Goal: Task Accomplishment & Management: Complete application form

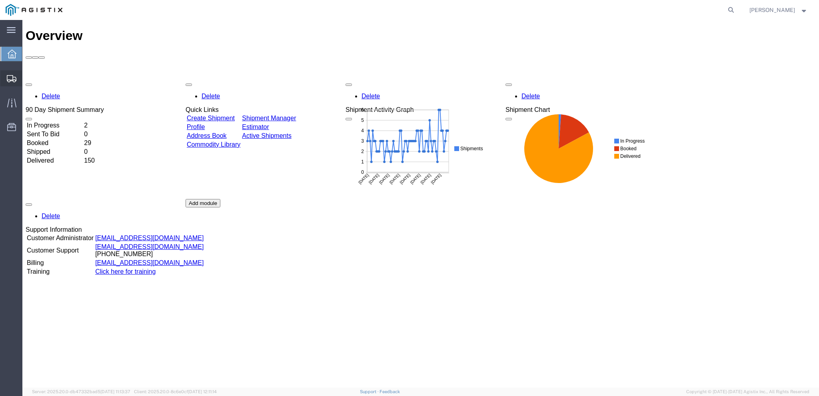
click at [0, 0] on span "Create from Template" at bounding box center [0, 0] width 0 height 0
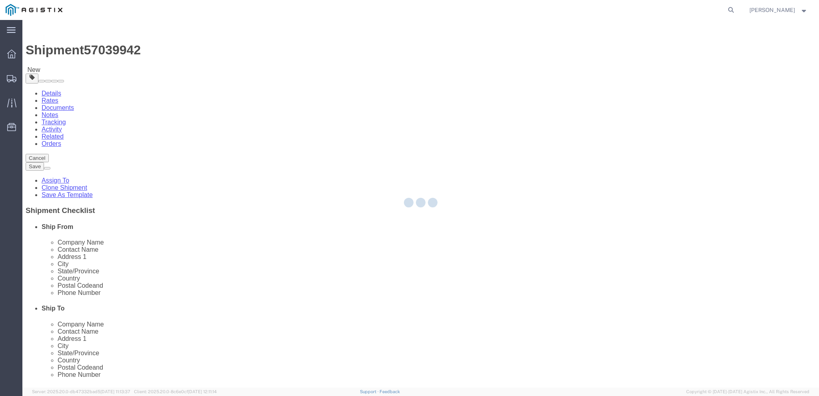
select select
select select "65511"
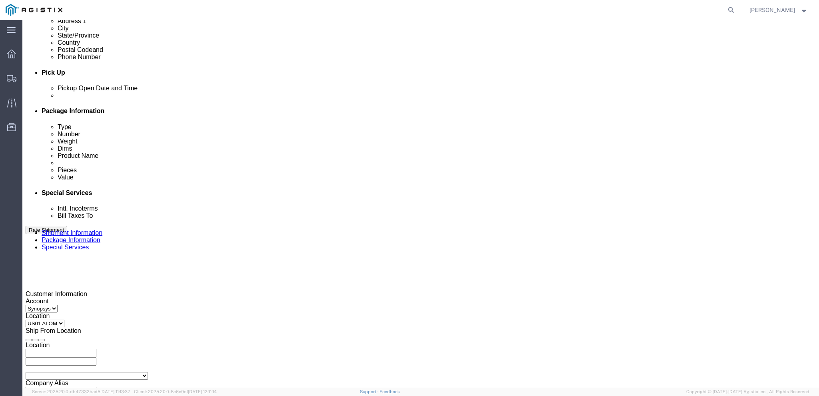
scroll to position [320, 0]
click icon "button"
drag, startPoint x: 151, startPoint y: 236, endPoint x: 107, endPoint y: 239, distance: 44.1
click div "Select Account Type Activity ID Airline Appointment Number ASN Batch Request # …"
paste input "325"
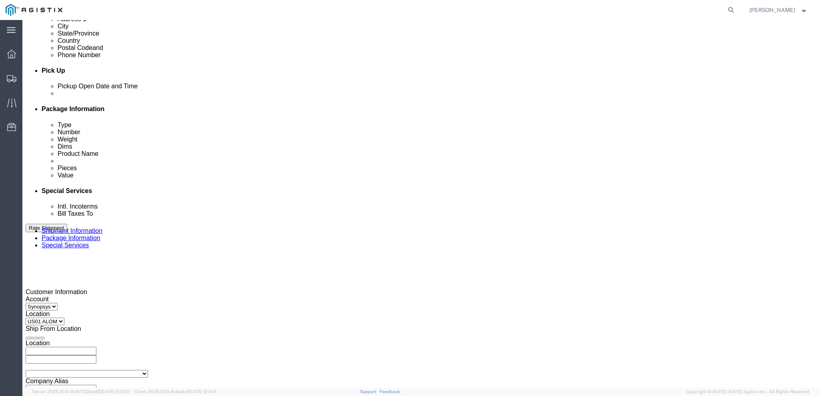
type input "3000021325"
click icon "button"
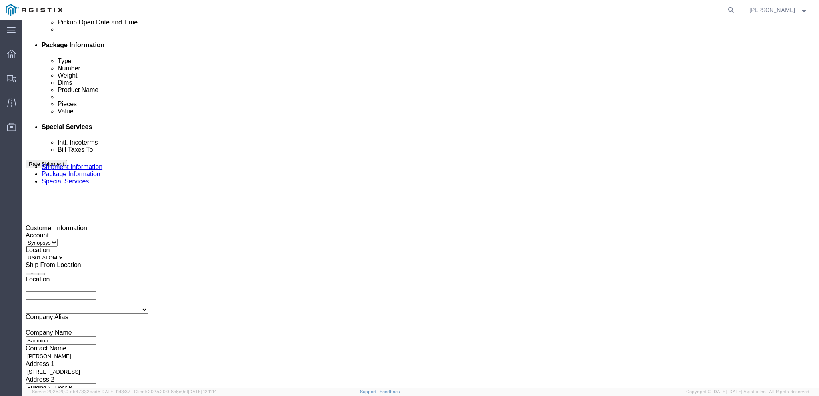
scroll to position [344, 0]
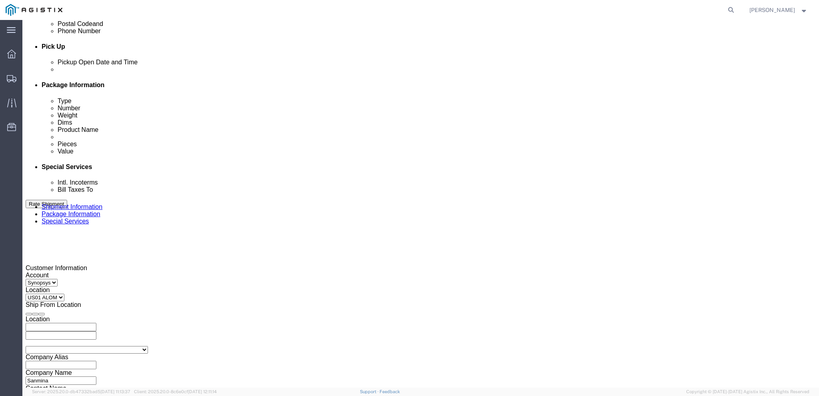
click div
click input "3:00 PM"
type input "3:30 PM"
click button "Apply"
click div
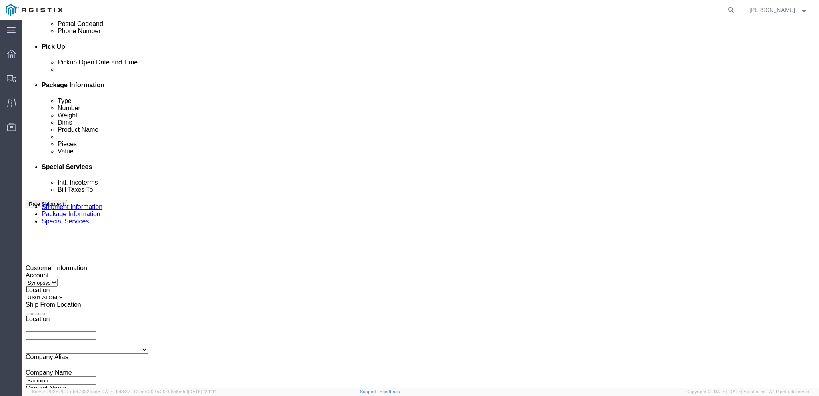
type input "4:00 PM"
click button "Apply"
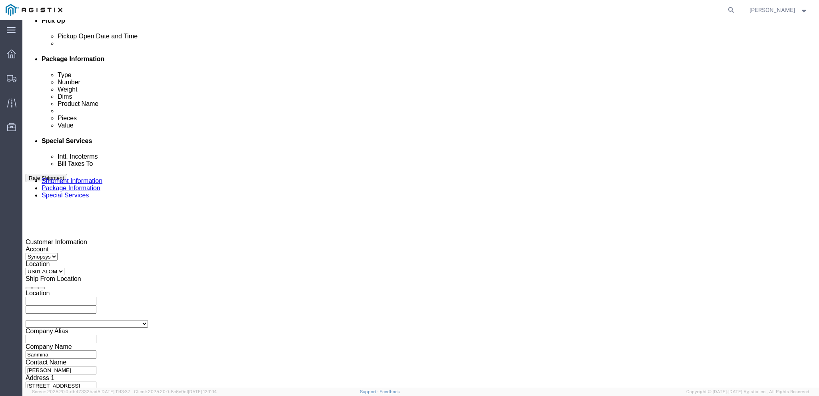
scroll to position [384, 0]
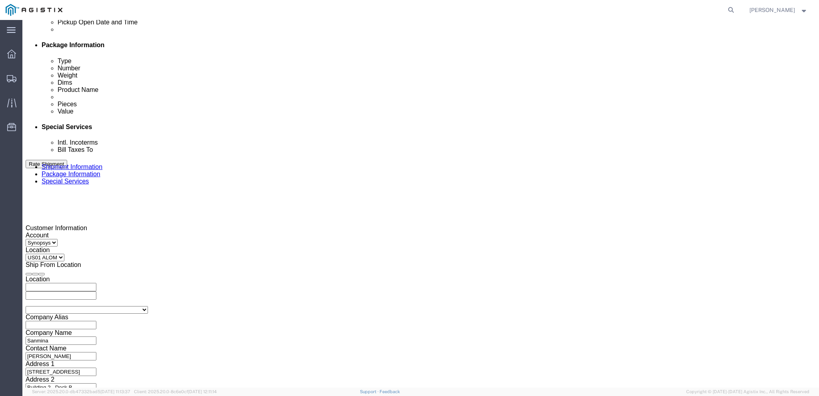
click button "Continue"
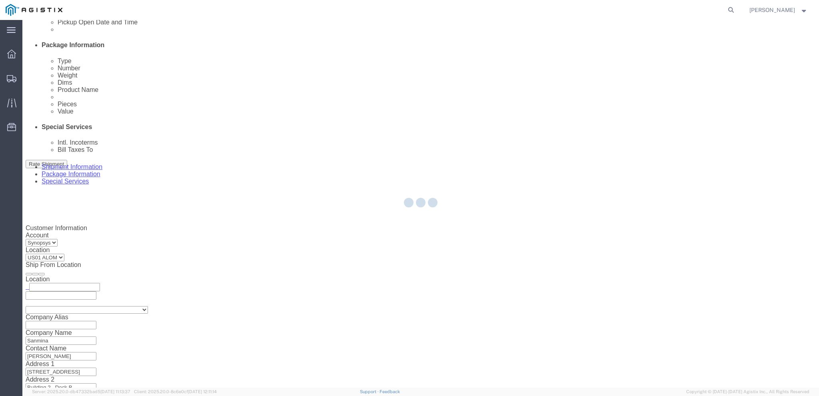
scroll to position [2, 0]
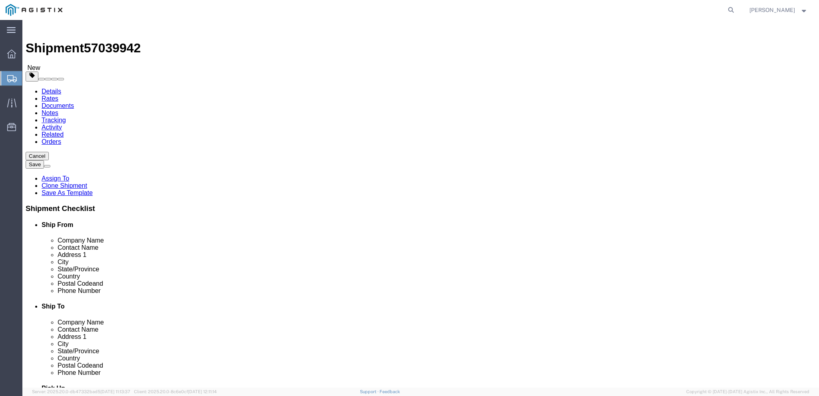
click link "Delete this content"
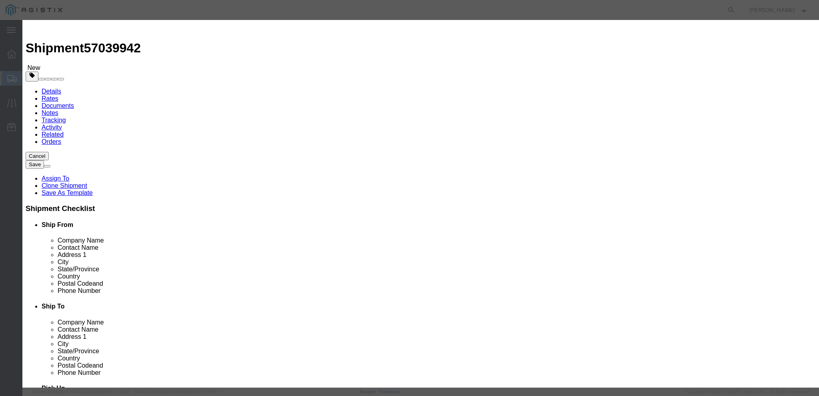
click button "Yes"
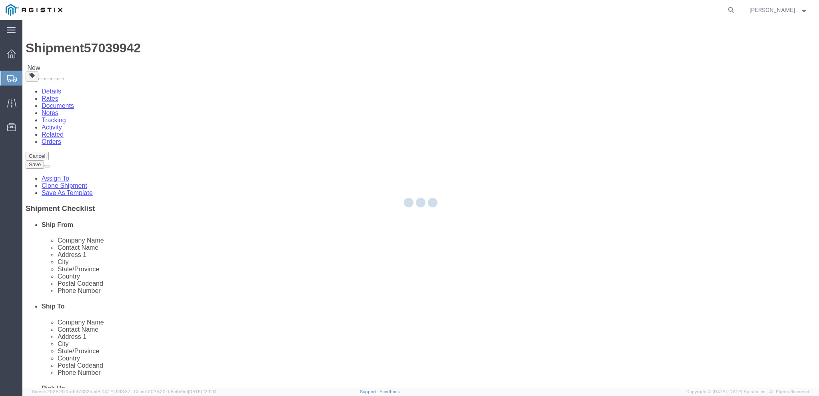
scroll to position [0, 0]
select select "PSNS"
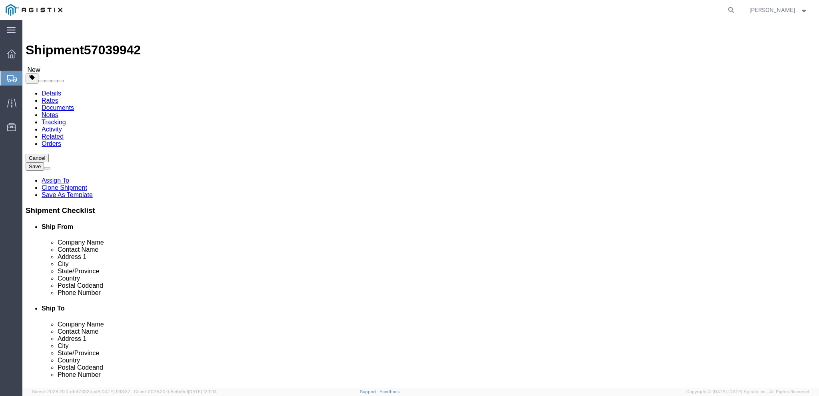
click input "200.00"
type input "150"
click div "Package Type Select Bale(s) Basket(s) Bolt(s) Bottle(s) Buckets Bulk Bundle(s) …"
click div "15"
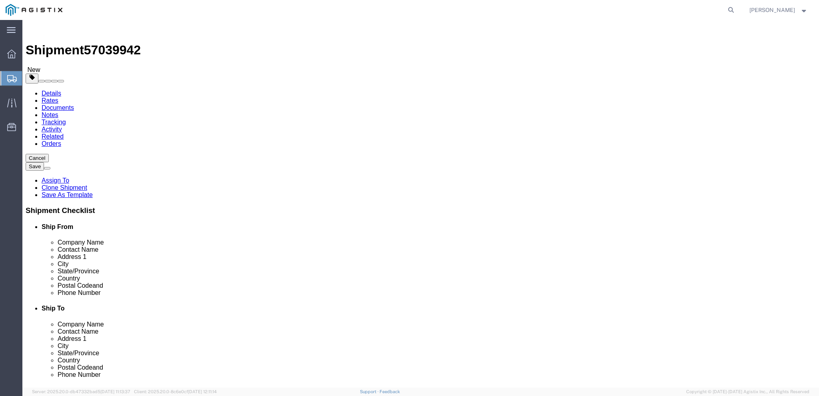
click input "15"
type input "12"
click div "1 x Pallet(s) Standard (Not Stackable) Package Type Select Bale(s) Basket(s) Bo…"
click div "Previous Continue"
click button "Continue"
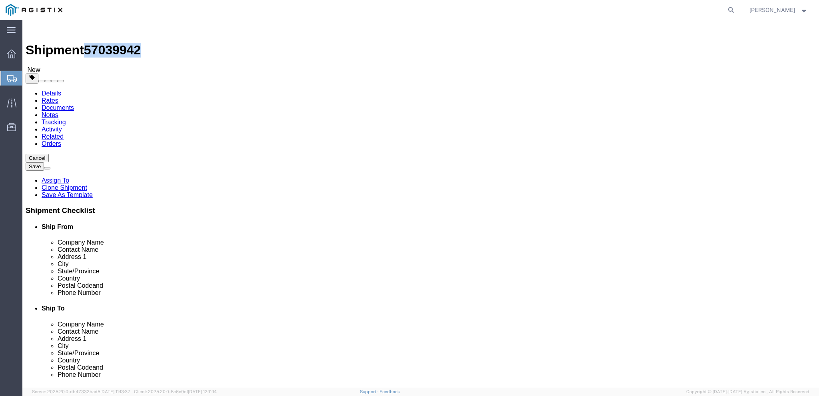
drag, startPoint x: 108, startPoint y: 11, endPoint x: 66, endPoint y: 11, distance: 41.6
click h1 "Shipment 57039942"
copy span "57039942"
click div "Manage special services Handling Options Hold at Location Return Info Service O…"
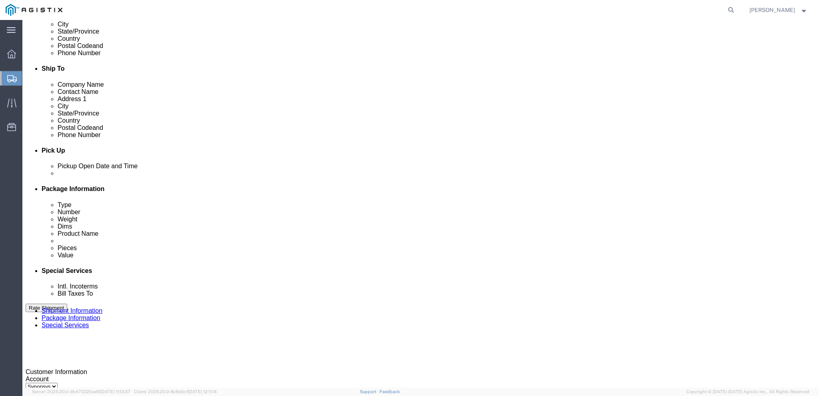
scroll to position [400, 0]
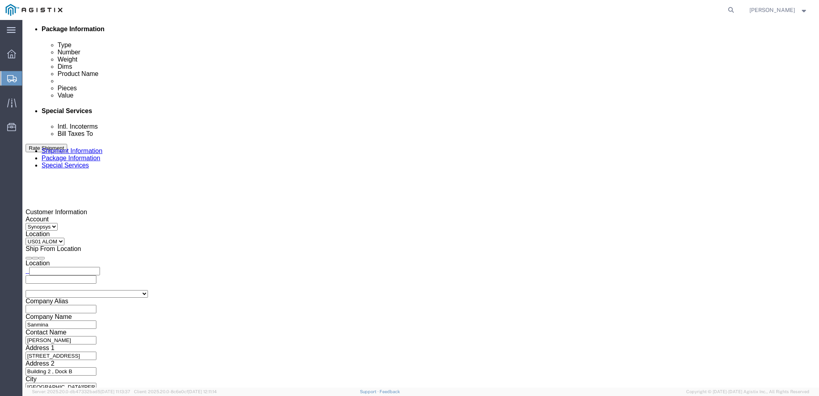
drag, startPoint x: 562, startPoint y: 198, endPoint x: 526, endPoint y: 196, distance: 36.1
click textarea "Hello Team. Please process Shipment 56956040 1 Pallet in shipment Driver must s…"
paste textarea "7039942"
type textarea "Hello Team. Please process Shipment 57039942 1 Pallet in shipment Driver must s…"
click button "Rate Shipment"
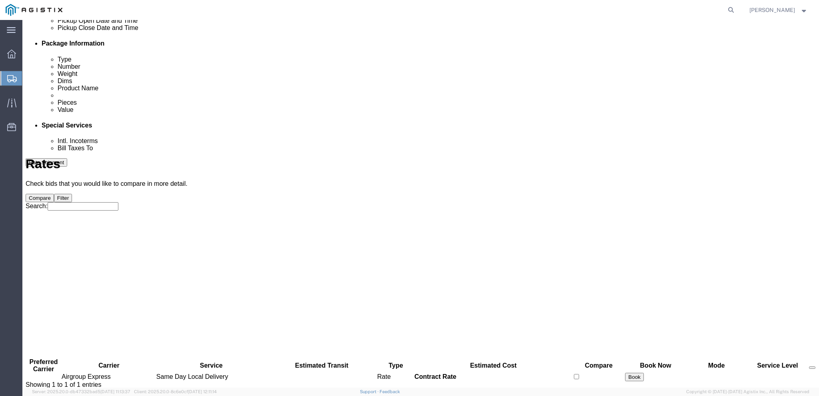
scroll to position [0, 0]
